Goal: Task Accomplishment & Management: Complete application form

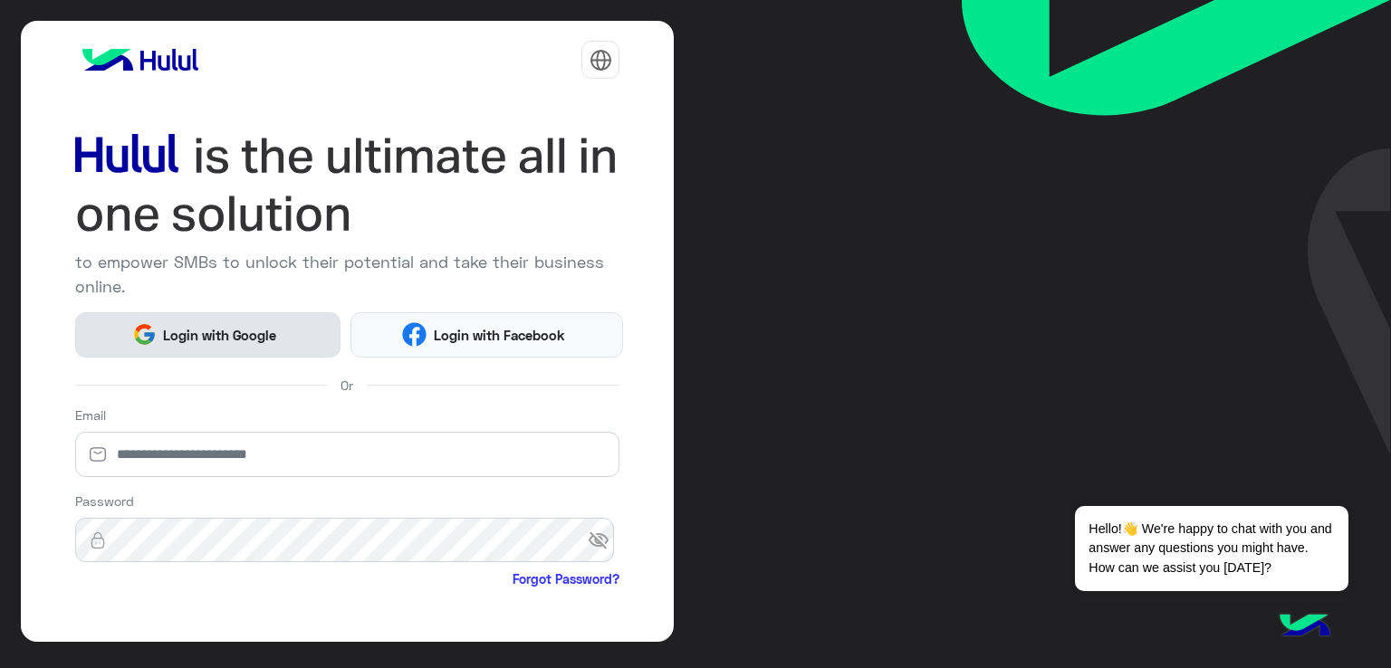
scroll to position [148, 0]
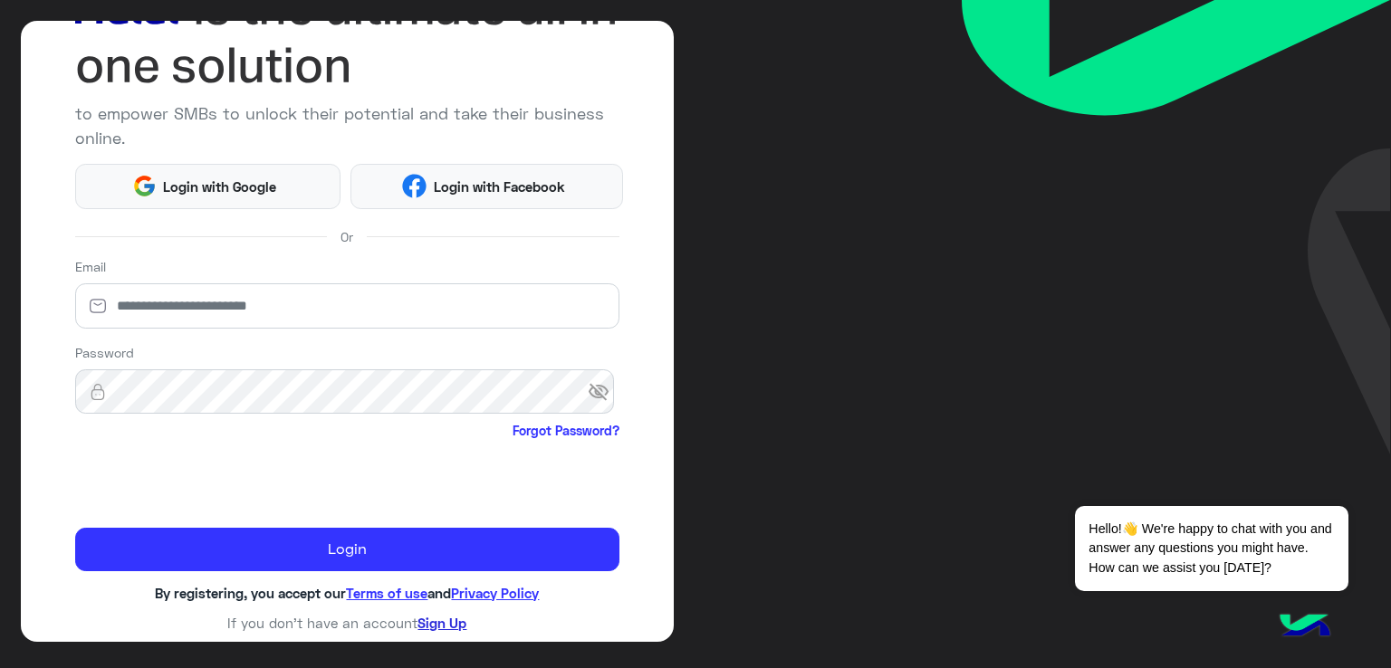
click at [458, 615] on link "Sign Up" at bounding box center [441, 623] width 49 height 16
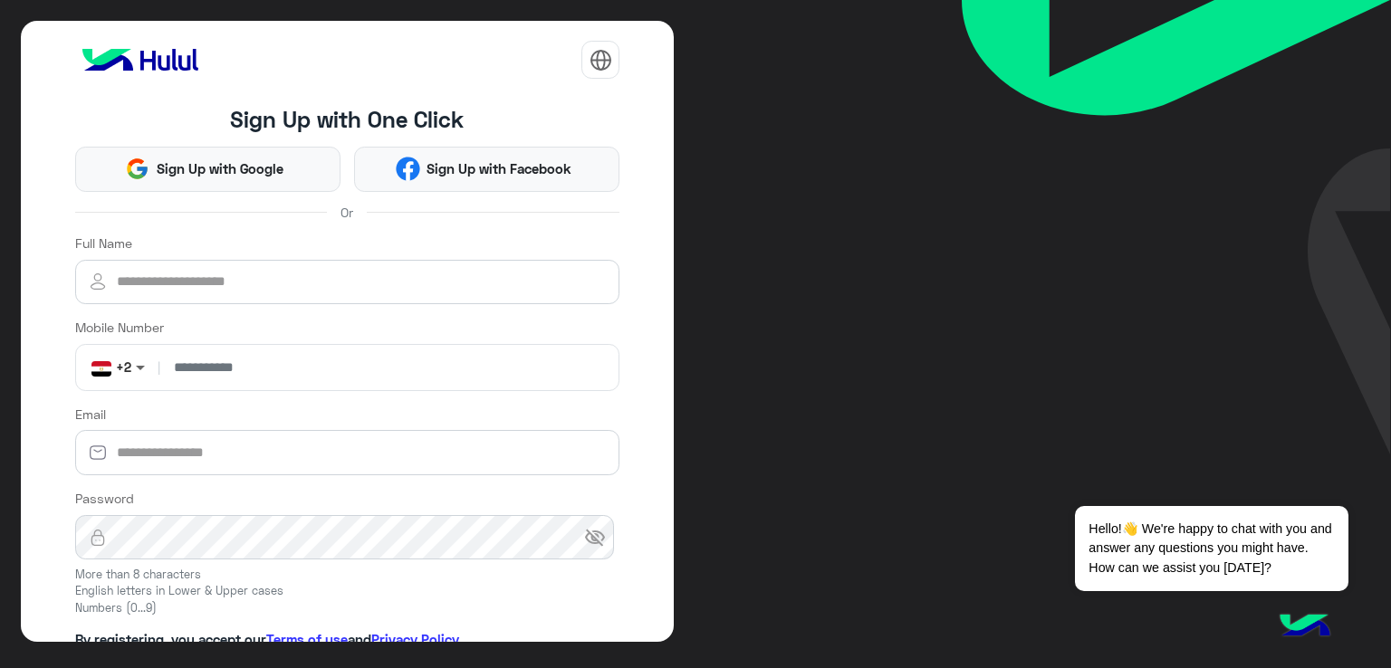
click at [140, 363] on span at bounding box center [142, 367] width 23 height 19
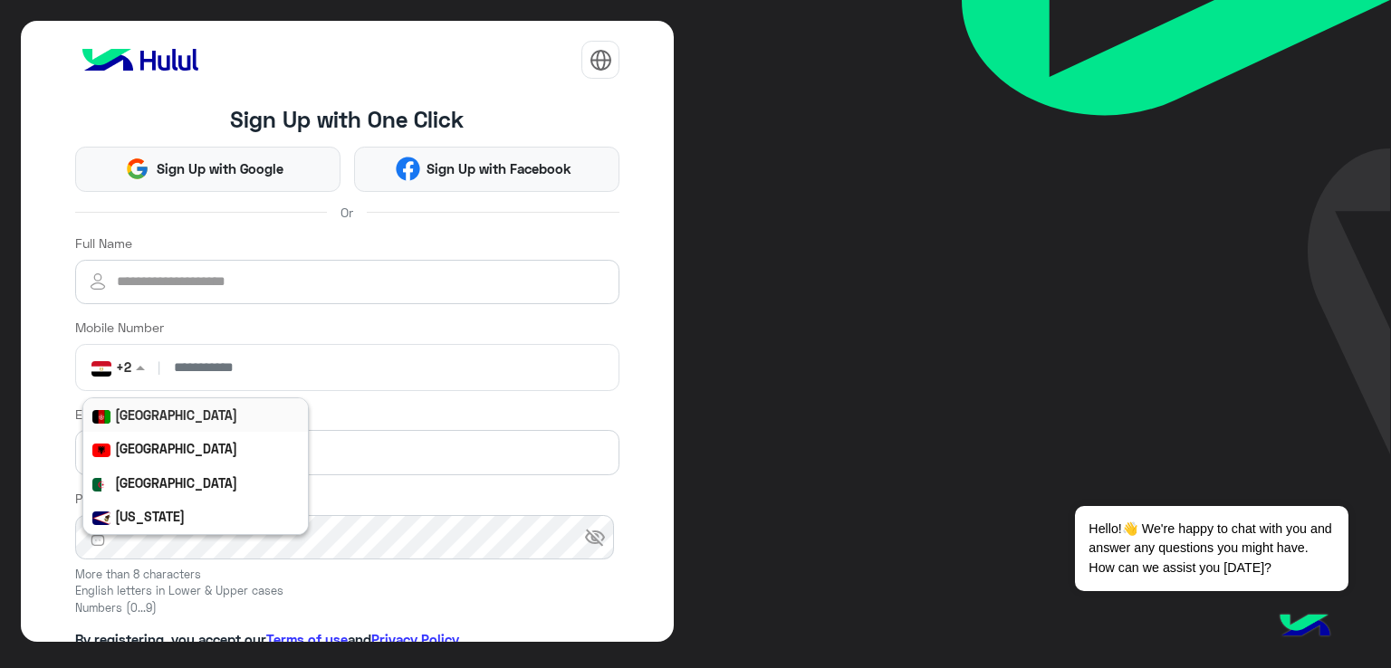
click at [138, 364] on span at bounding box center [142, 367] width 23 height 19
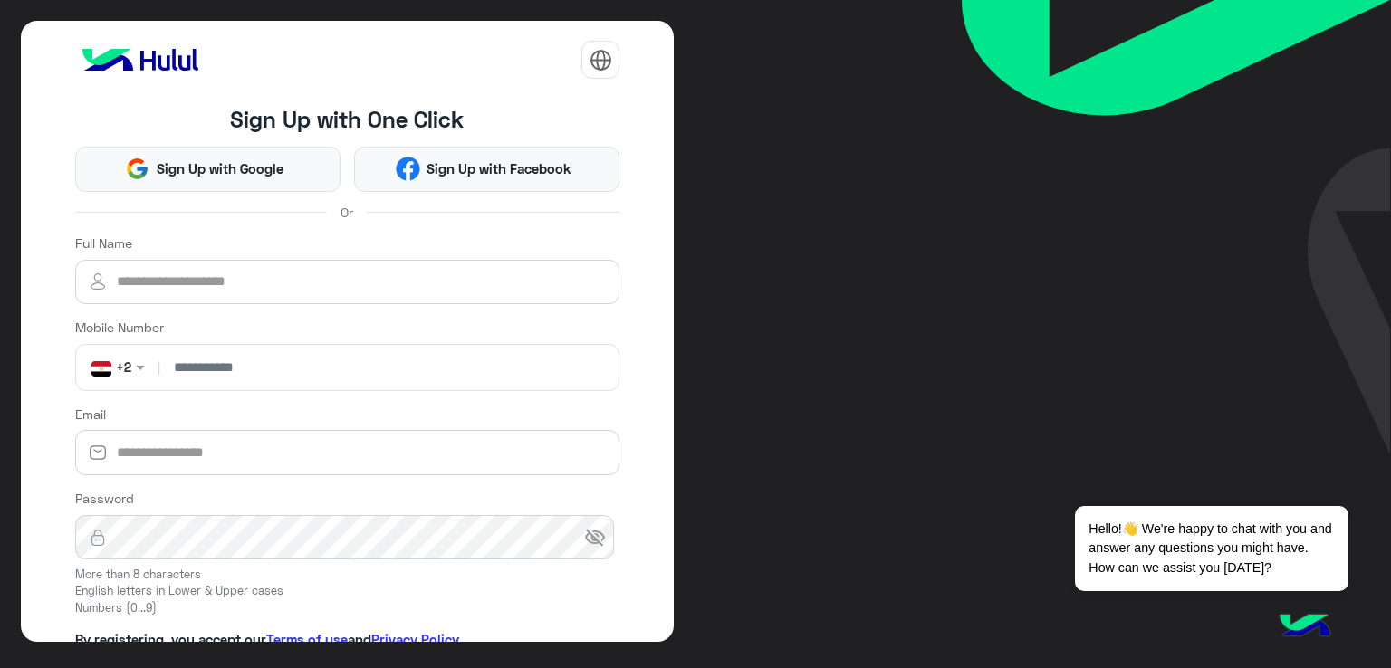
click at [137, 376] on div "non +2" at bounding box center [118, 367] width 72 height 33
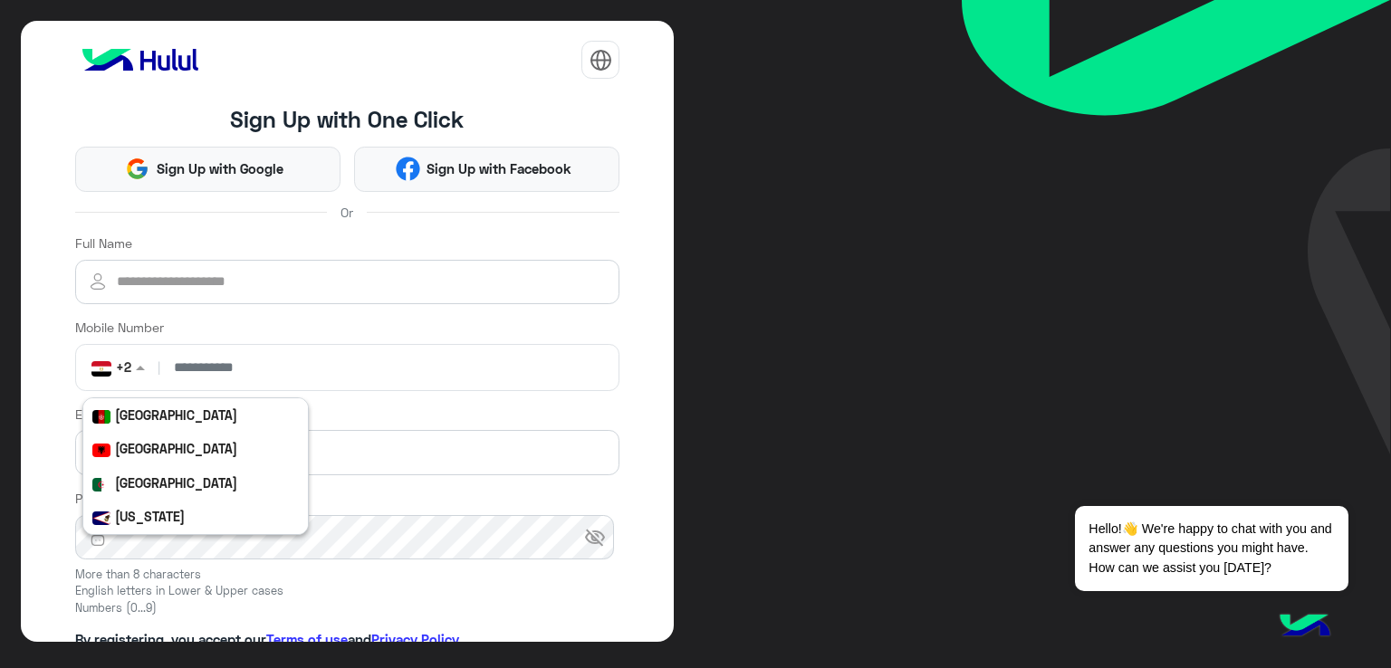
scroll to position [2166, 0]
click at [144, 434] on div "[GEOGRAPHIC_DATA]" at bounding box center [287, 448] width 408 height 33
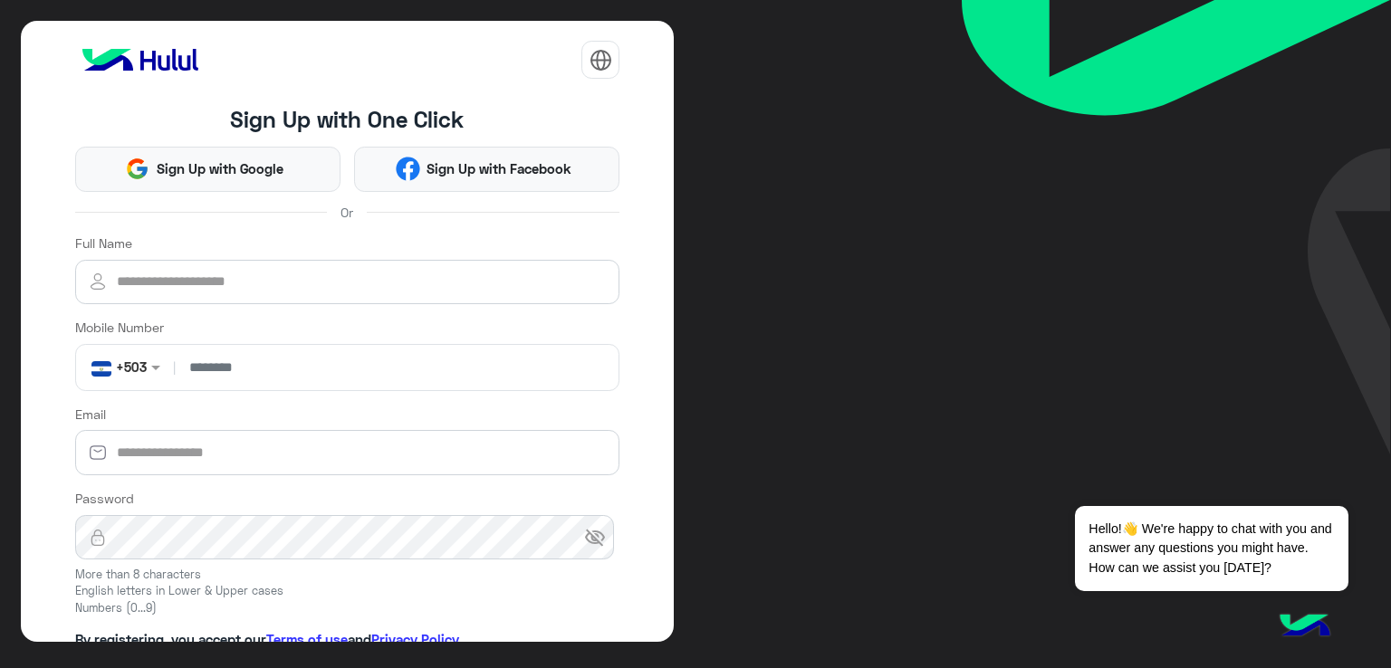
click at [144, 372] on div at bounding box center [125, 366] width 87 height 21
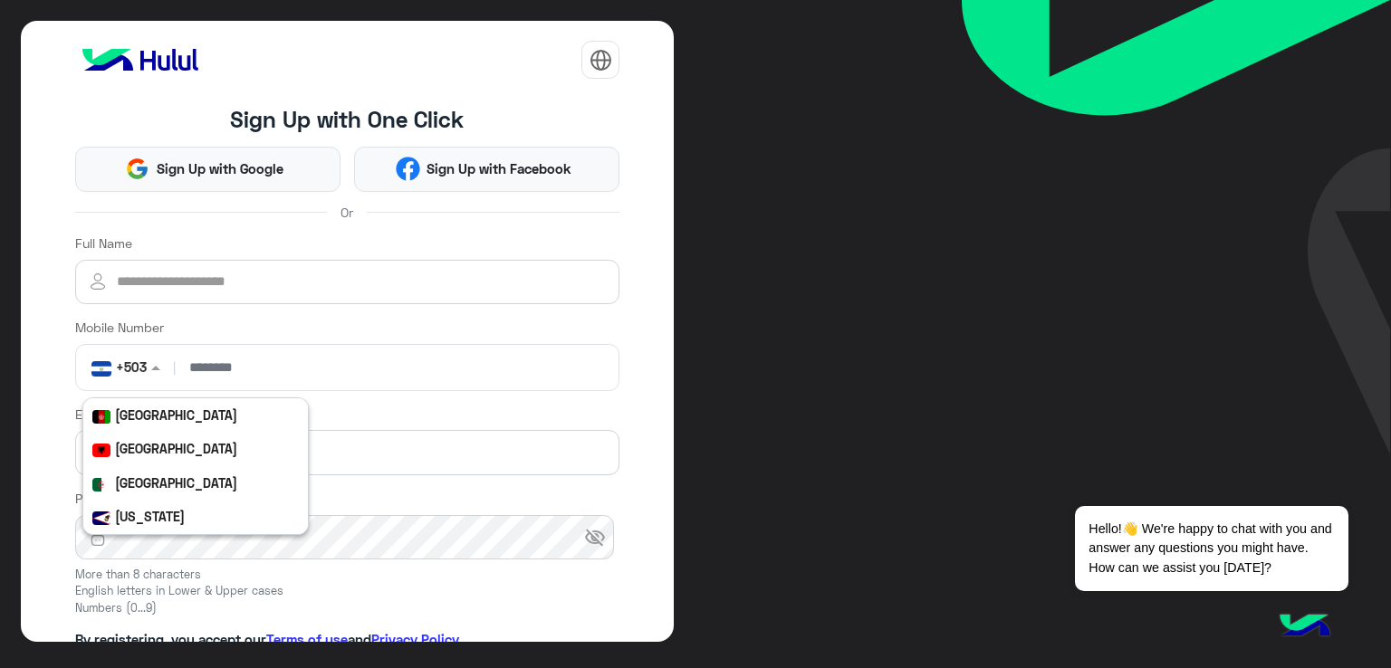
scroll to position [2198, 0]
click at [148, 480] on b "[GEOGRAPHIC_DATA]" at bounding box center [176, 483] width 122 height 15
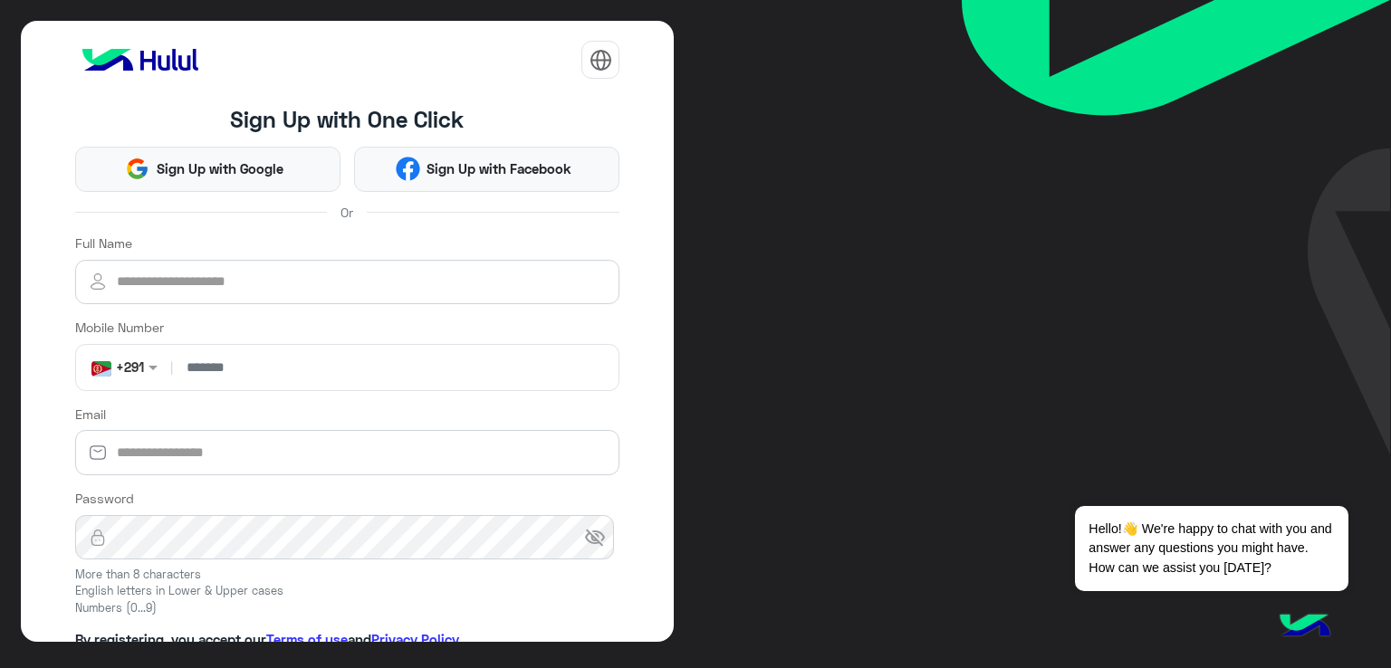
click at [136, 369] on div at bounding box center [124, 366] width 84 height 21
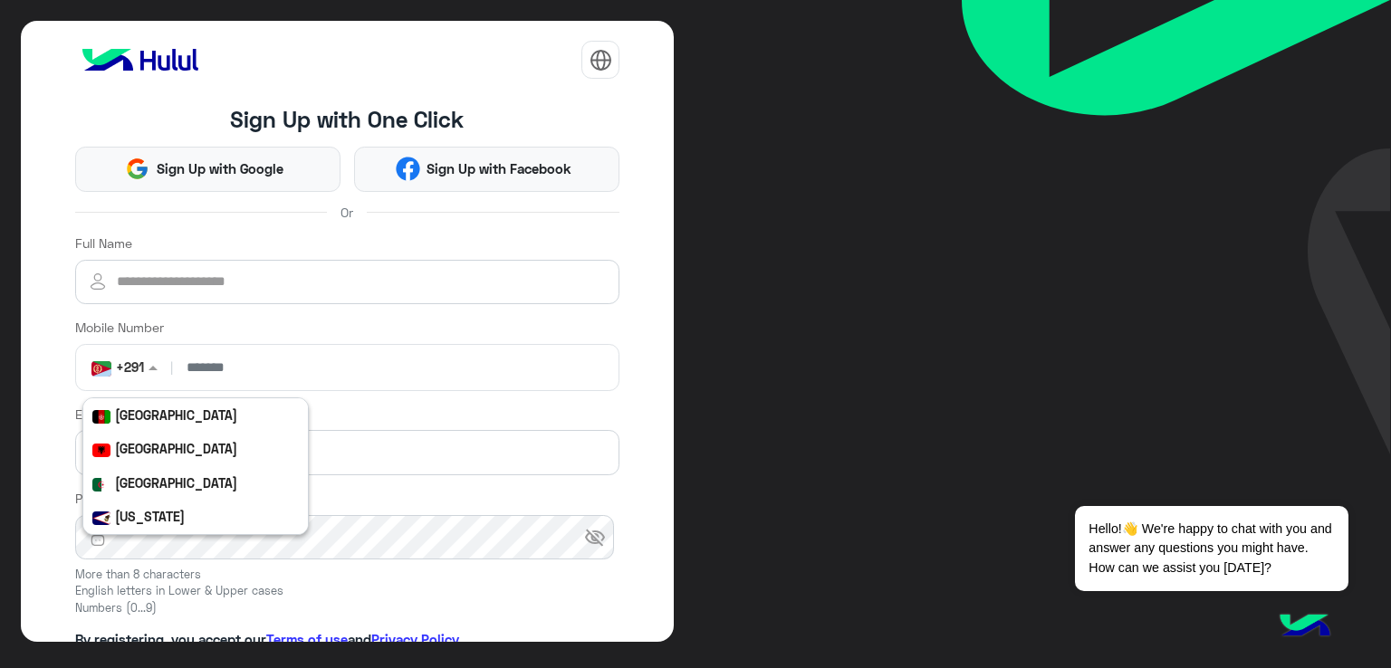
scroll to position [2267, 0]
click at [148, 515] on b "[GEOGRAPHIC_DATA] ([GEOGRAPHIC_DATA])" at bounding box center [244, 516] width 259 height 15
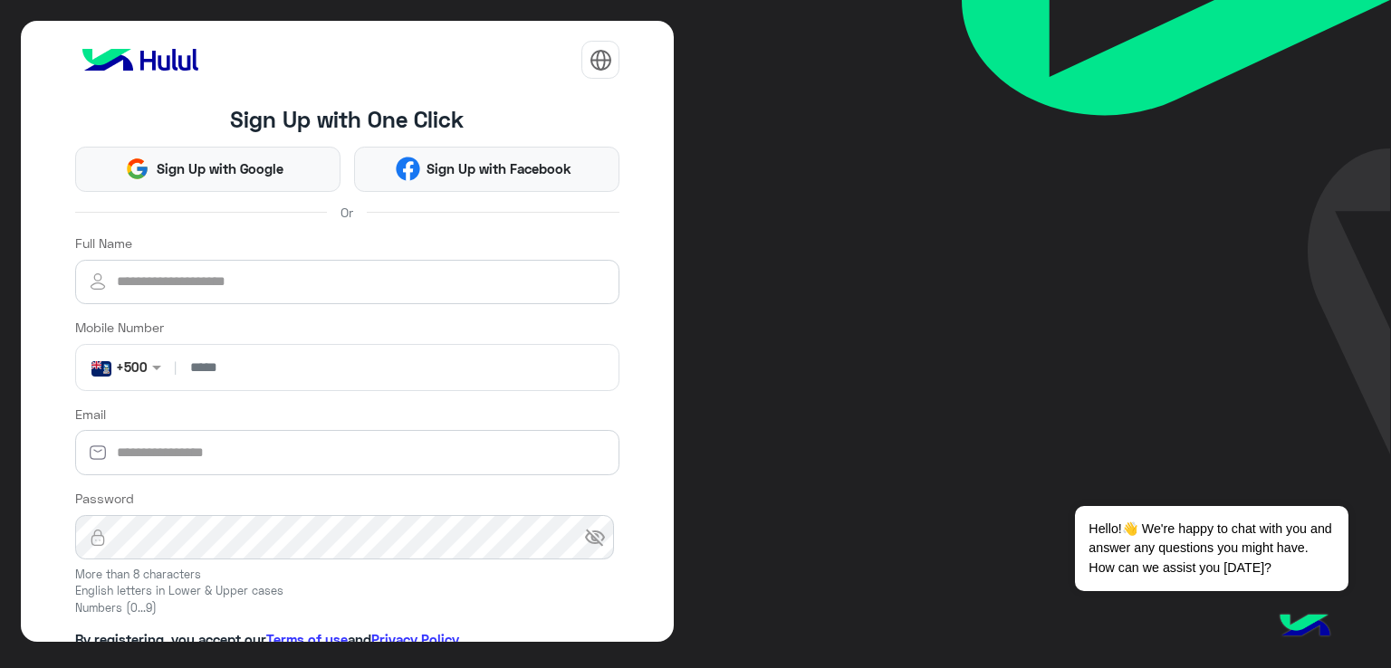
click at [136, 369] on div at bounding box center [126, 366] width 88 height 21
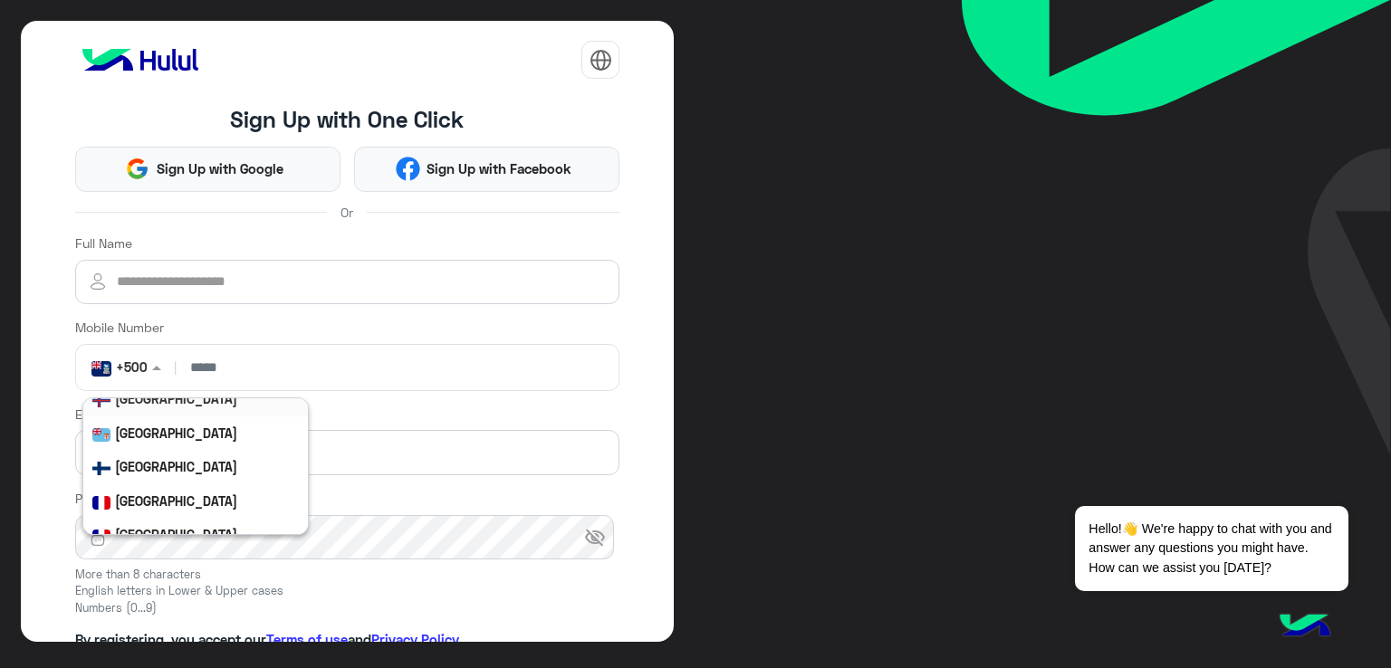
scroll to position [2459, 0]
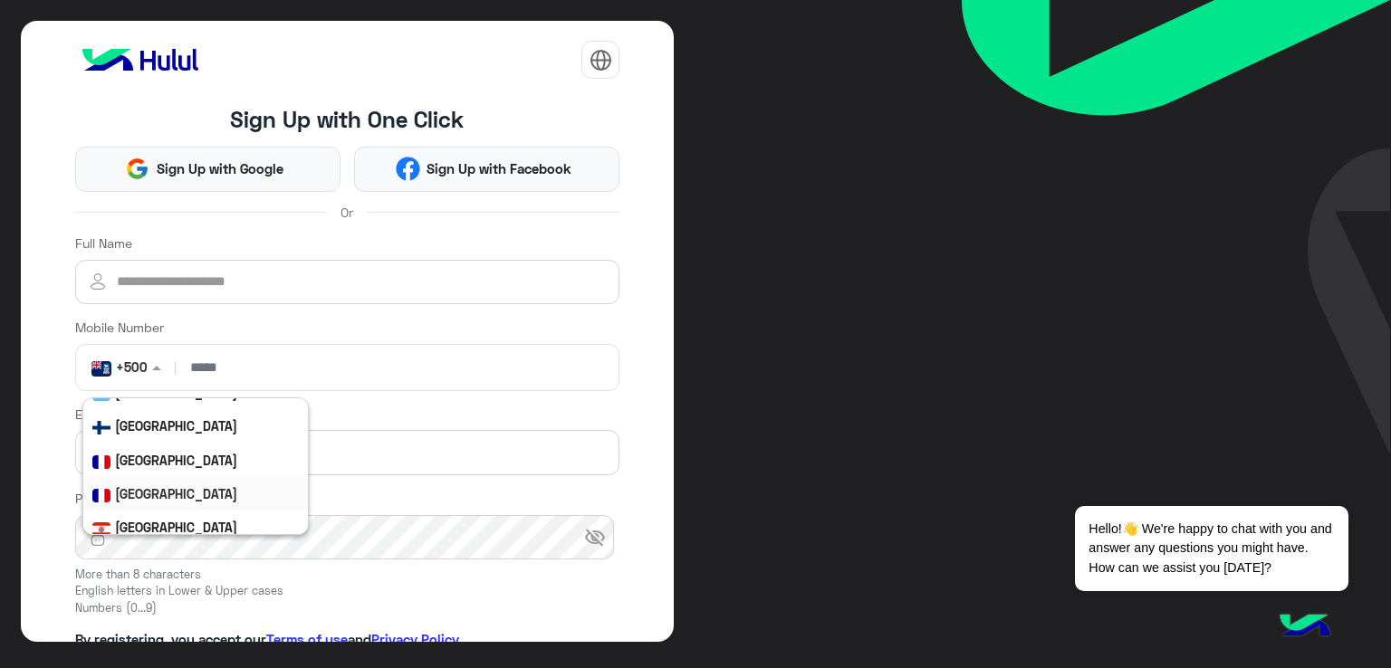
click at [142, 490] on b "[GEOGRAPHIC_DATA]" at bounding box center [176, 493] width 122 height 15
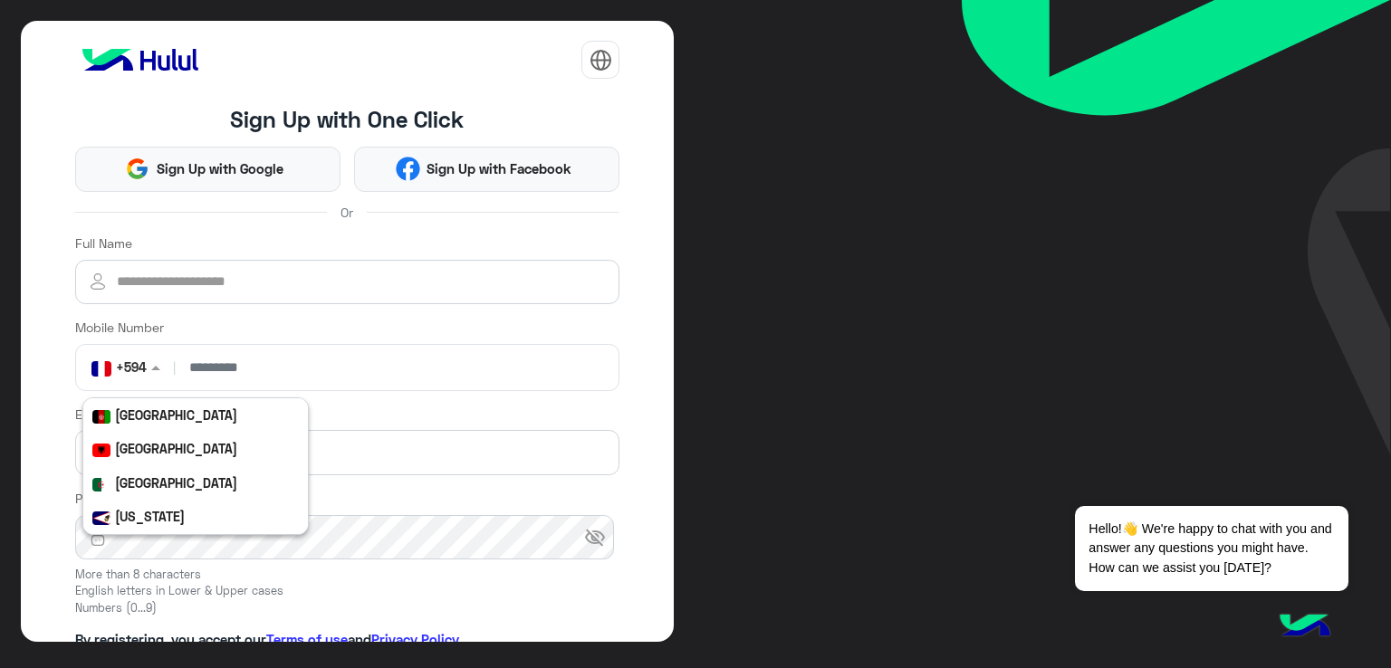
click at [138, 370] on div at bounding box center [125, 366] width 87 height 21
